Goal: Transaction & Acquisition: Download file/media

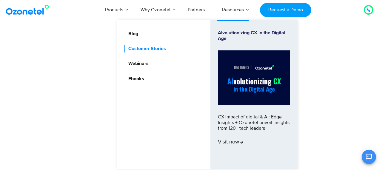
click at [147, 47] on link "Customer Stories" at bounding box center [145, 48] width 42 height 7
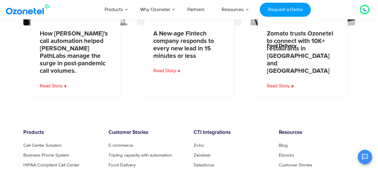
scroll to position [418, 0]
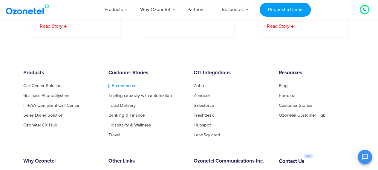
click at [121, 84] on link "E-commerce" at bounding box center [122, 86] width 28 height 4
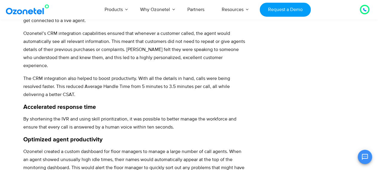
scroll to position [537, 0]
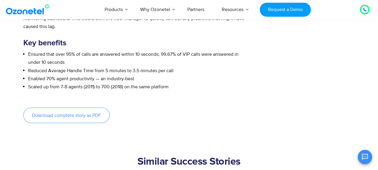
click at [71, 113] on span "Download complete story as PDF" at bounding box center [66, 115] width 69 height 5
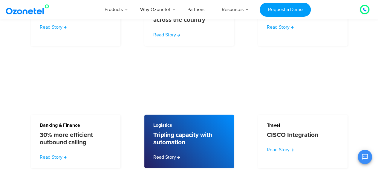
scroll to position [806, 0]
